Goal: Transaction & Acquisition: Purchase product/service

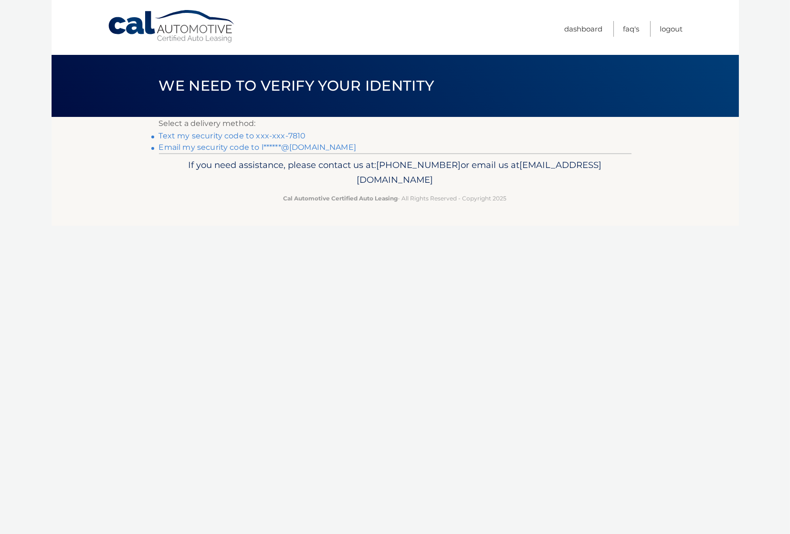
click at [191, 135] on link "Text my security code to xxx-xxx-7810" at bounding box center [232, 135] width 147 height 9
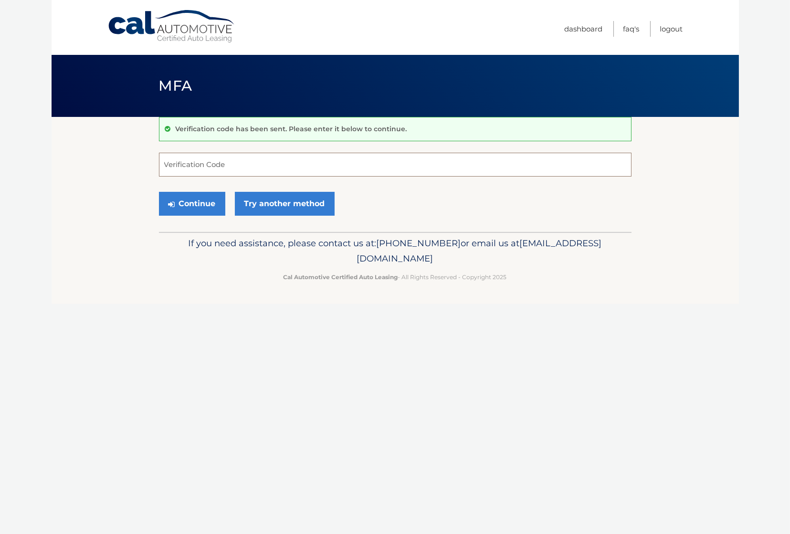
click at [186, 168] on input "Verification Code" at bounding box center [395, 165] width 472 height 24
type input "984319"
click at [194, 206] on button "Continue" at bounding box center [192, 204] width 66 height 24
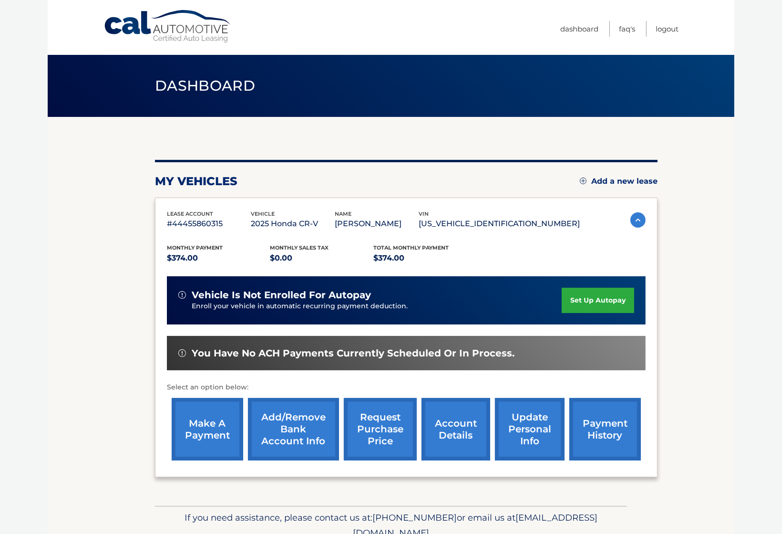
click at [208, 436] on link "make a payment" at bounding box center [208, 429] width 72 height 63
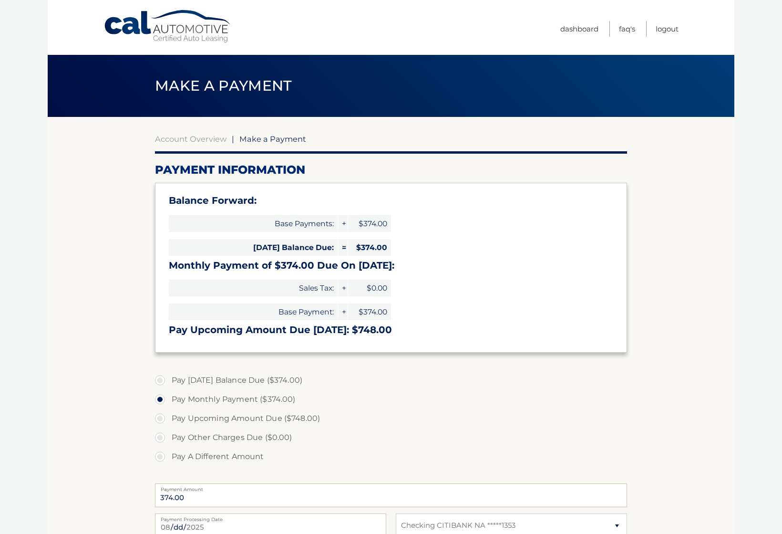
select select "MGQ5NTk3YTctODg2My00ODcxLWI1NjUtZjFhOTIyYzBiM2Ez"
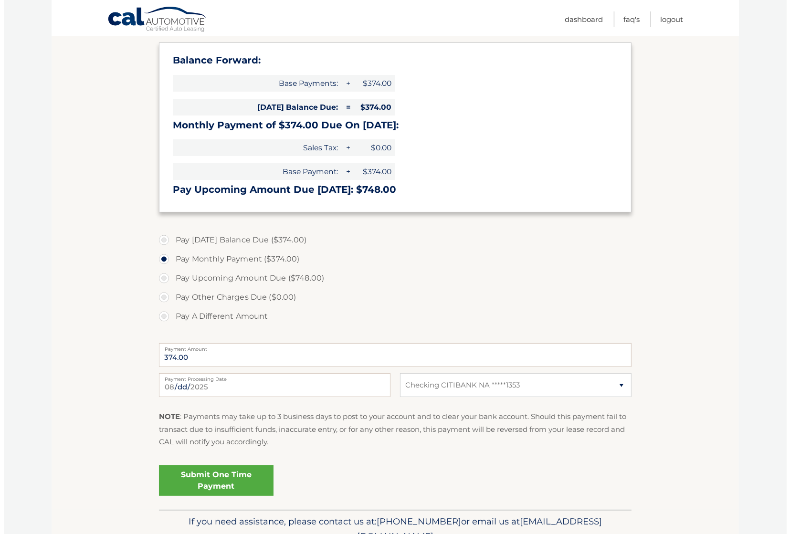
scroll to position [143, 0]
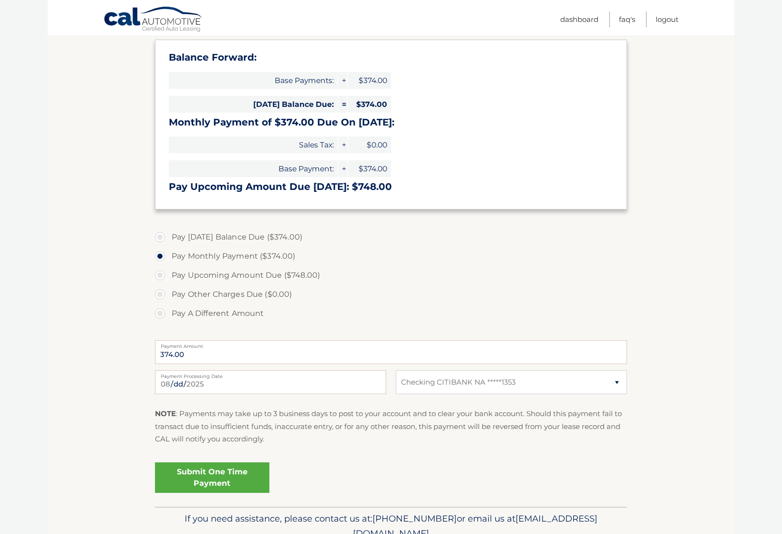
click at [238, 475] on link "Submit One Time Payment" at bounding box center [212, 477] width 115 height 31
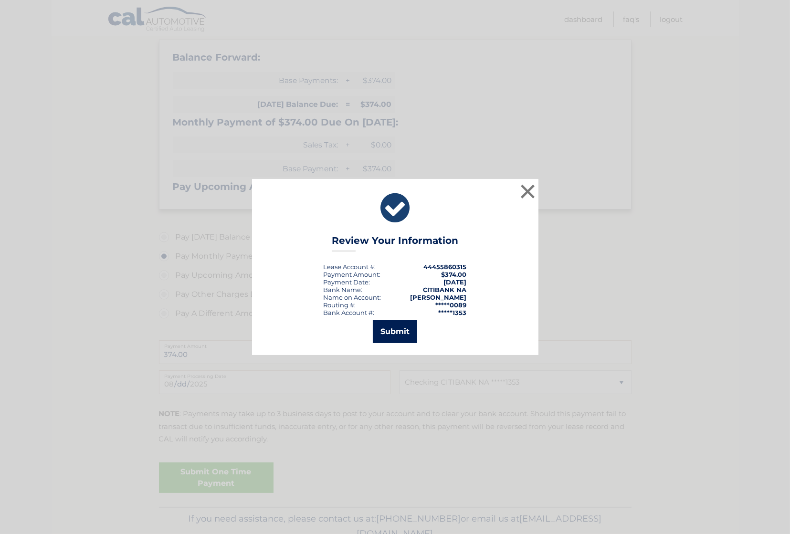
click at [404, 328] on button "Submit" at bounding box center [395, 331] width 44 height 23
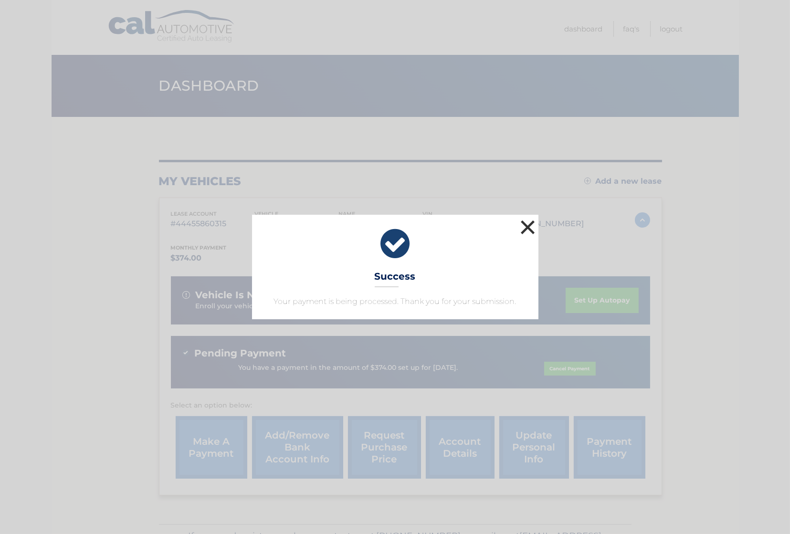
click at [524, 223] on button "×" at bounding box center [527, 227] width 19 height 19
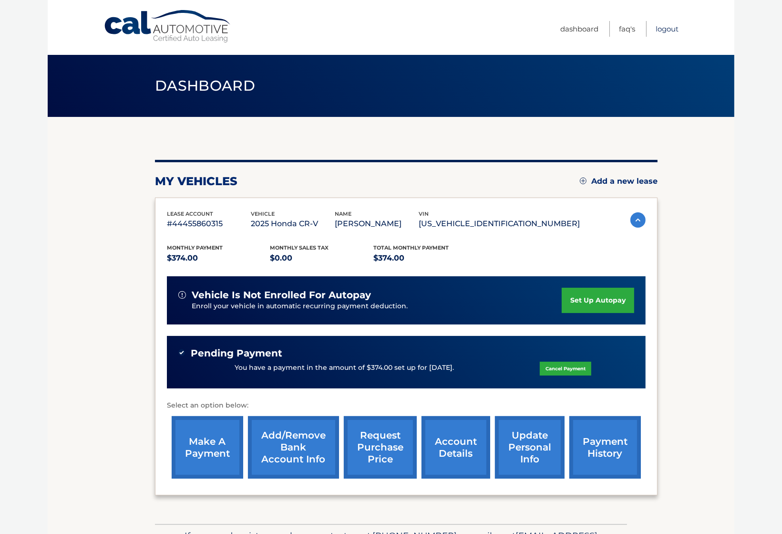
click at [663, 30] on link "Logout" at bounding box center [667, 29] width 23 height 16
